Goal: Task Accomplishment & Management: Use online tool/utility

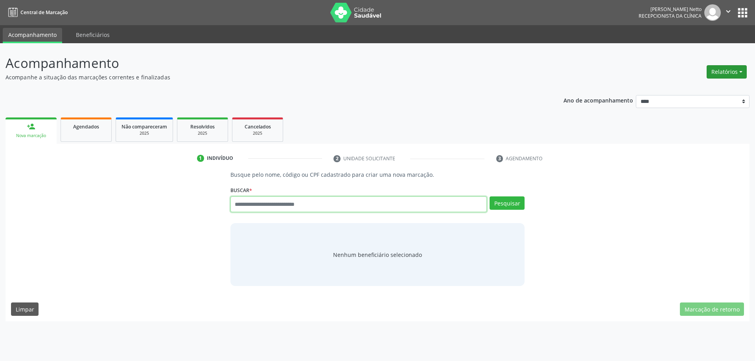
click at [729, 73] on button "Relatórios" at bounding box center [726, 71] width 40 height 13
click at [712, 91] on link "Agendamentos" at bounding box center [704, 88] width 85 height 11
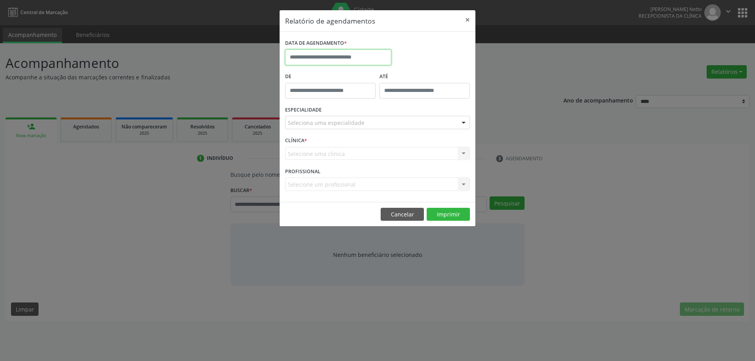
click at [359, 55] on input "text" at bounding box center [338, 58] width 106 height 16
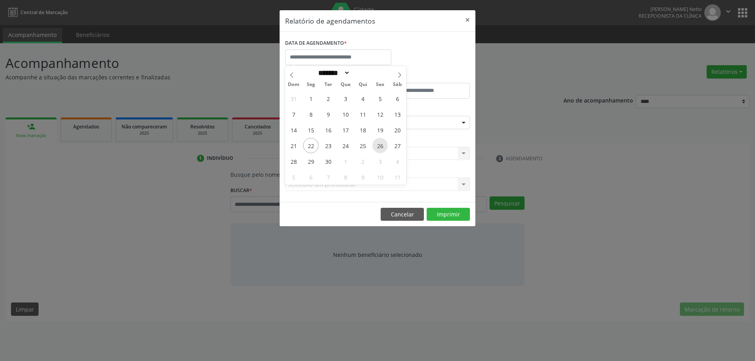
click at [382, 145] on span "26" at bounding box center [379, 145] width 15 height 15
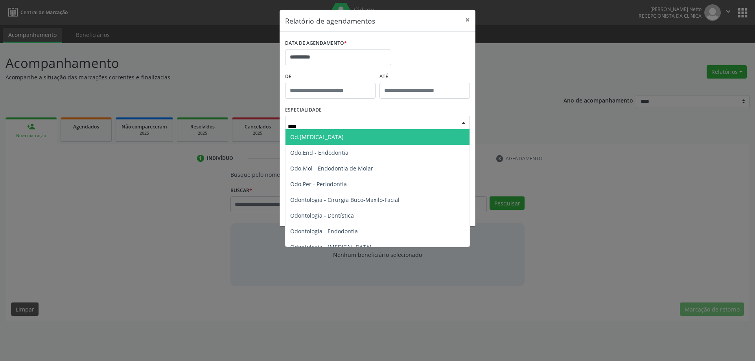
type input "****"
click at [363, 135] on span "Todas as especialidades" at bounding box center [377, 137] width 185 height 16
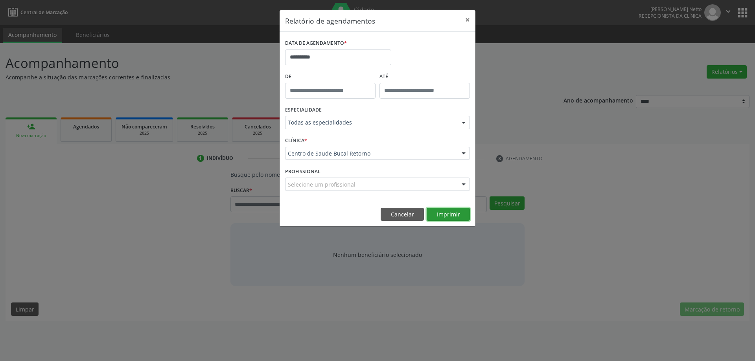
click at [448, 218] on button "Imprimir" at bounding box center [448, 214] width 43 height 13
